Goal: Information Seeking & Learning: Learn about a topic

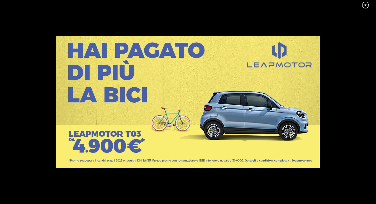
click at [365, 7] on link at bounding box center [367, 5] width 13 height 8
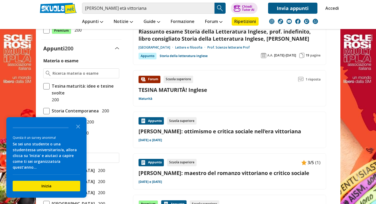
scroll to position [132, 0]
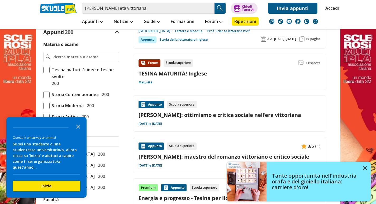
click at [78, 131] on icon "Close the survey" at bounding box center [78, 126] width 11 height 11
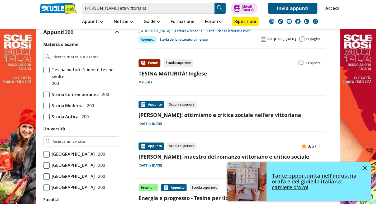
click at [367, 164] on link "Tante opportunità nell'industria orafa e del gioiello italiana: carriere d'oro!" at bounding box center [299, 182] width 144 height 40
click at [365, 165] on link "Tante opportunità nell'industria orafa e del gioiello italiana: carriere d'oro!" at bounding box center [299, 182] width 144 height 40
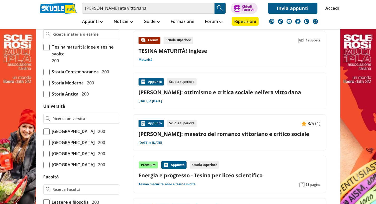
scroll to position [185, 0]
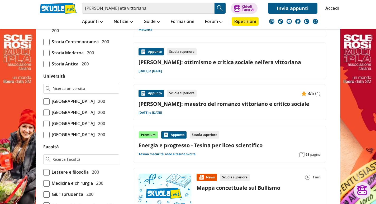
click at [196, 98] on div "Appunto Scuola superiore 3/5 (1) [PERSON_NAME]: maestro del romanzo vittoriano …" at bounding box center [229, 102] width 182 height 25
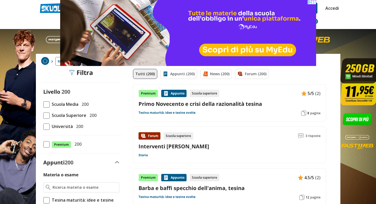
scroll to position [26, 0]
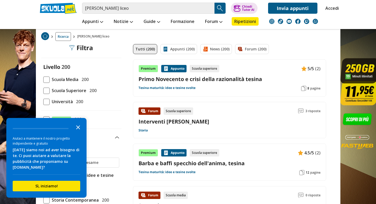
click at [80, 128] on icon "Close the survey" at bounding box center [78, 127] width 11 height 11
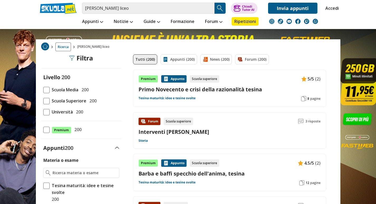
scroll to position [0, 0]
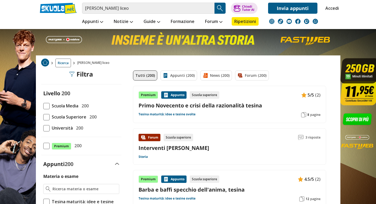
click at [160, 147] on link "Interventi [PERSON_NAME]" at bounding box center [173, 147] width 71 height 7
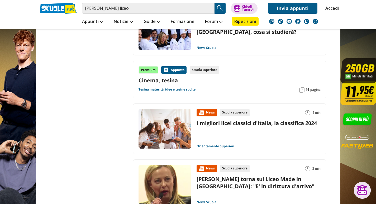
scroll to position [686, 0]
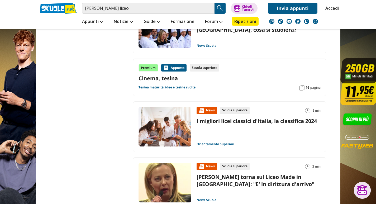
drag, startPoint x: 184, startPoint y: 67, endPoint x: 76, endPoint y: 52, distance: 109.2
drag, startPoint x: 117, startPoint y: 7, endPoint x: 105, endPoint y: 8, distance: 12.4
click at [105, 8] on input "[PERSON_NAME] liceo" at bounding box center [148, 8] width 132 height 11
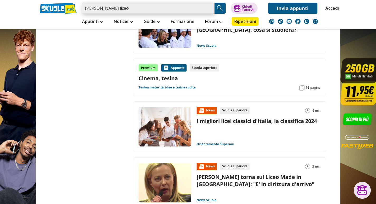
click at [105, 8] on input "[PERSON_NAME] liceo" at bounding box center [148, 8] width 132 height 11
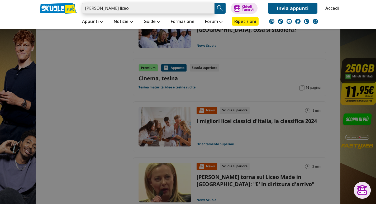
drag, startPoint x: 106, startPoint y: 7, endPoint x: 117, endPoint y: 8, distance: 10.9
click at [117, 8] on input "[PERSON_NAME] liceo" at bounding box center [148, 8] width 132 height 11
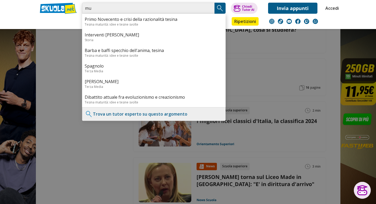
type input "m"
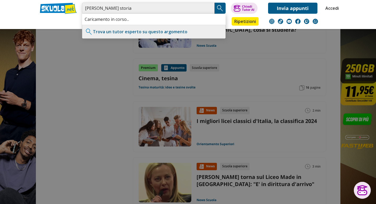
type input "[PERSON_NAME] storia"
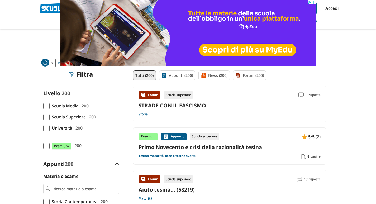
click at [129, 4] on img at bounding box center [188, 33] width 256 height 66
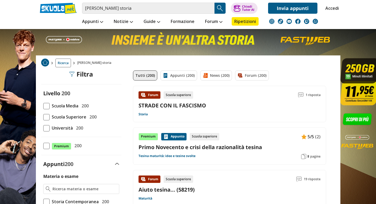
click at [84, 114] on span "Scuola Superiore" at bounding box center [68, 116] width 37 height 7
click at [43, 117] on input "Scuola Superiore 200" at bounding box center [43, 117] width 0 height 0
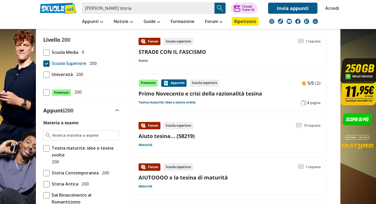
scroll to position [53, 0]
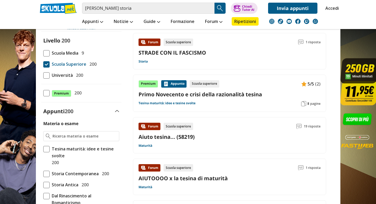
click at [182, 93] on link "Primo Novecento e crisi della razionalità tesina" at bounding box center [229, 94] width 182 height 7
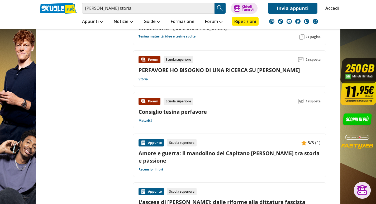
scroll to position [369, 0]
click at [185, 75] on div "Forum Scuola superiore 2 risposte PERFAVORE HO BISOGNO DI UNA RICERCA SU MUSSOL…" at bounding box center [229, 68] width 182 height 25
